Goal: Transaction & Acquisition: Purchase product/service

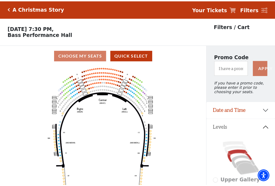
scroll to position [25, 0]
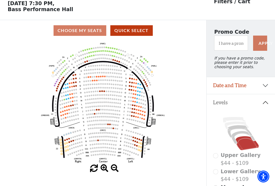
scroll to position [25, 0]
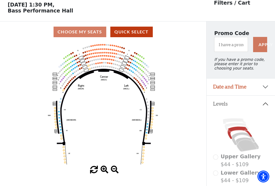
scroll to position [25, 0]
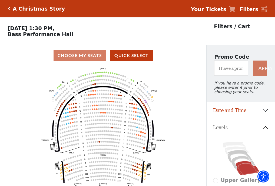
scroll to position [25, 0]
